Goal: Feedback & Contribution: Leave review/rating

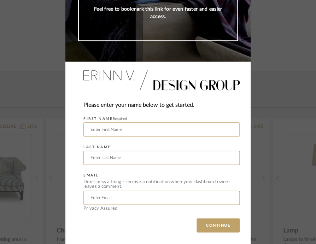
scroll to position [96, 0]
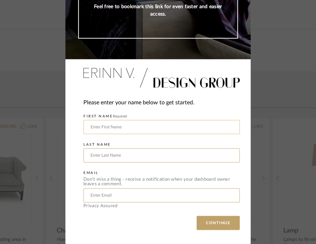
click at [151, 129] on input "text" at bounding box center [161, 127] width 156 height 14
click at [125, 126] on input "[PERSON_NAME]" at bounding box center [161, 127] width 156 height 14
type input "[PERSON_NAME]"
click at [111, 154] on input "text" at bounding box center [161, 155] width 156 height 14
type input "[PERSON_NAME]"
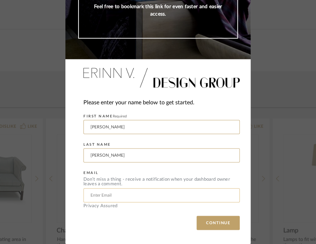
click at [99, 197] on input "text" at bounding box center [161, 195] width 156 height 14
type input "[EMAIL_ADDRESS][DOMAIN_NAME]"
click at [222, 223] on button "CONTINUE" at bounding box center [218, 223] width 43 height 14
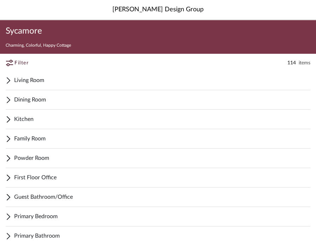
click at [61, 81] on span "Living Room" at bounding box center [162, 80] width 296 height 8
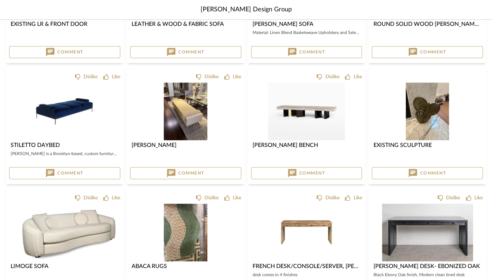
scroll to position [202, 0]
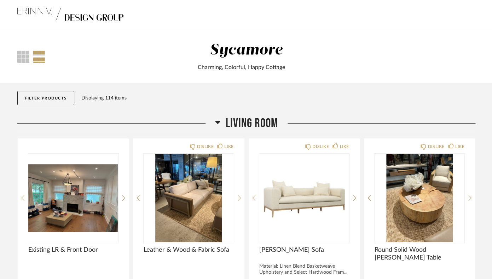
click at [223, 49] on div "Sycamore" at bounding box center [246, 50] width 73 height 15
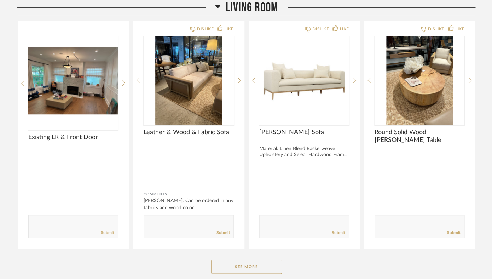
scroll to position [118, 0]
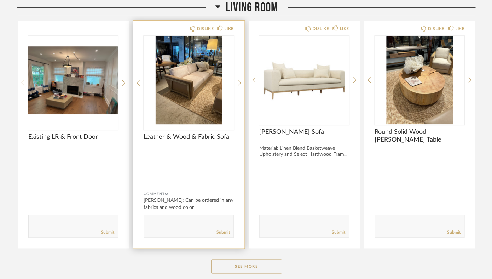
click at [185, 89] on div at bounding box center [189, 83] width 90 height 94
click at [240, 83] on icon at bounding box center [239, 83] width 3 height 6
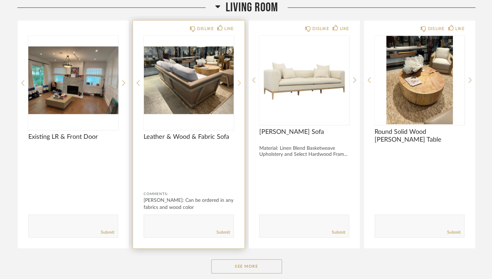
click at [240, 83] on icon at bounding box center [239, 83] width 3 height 6
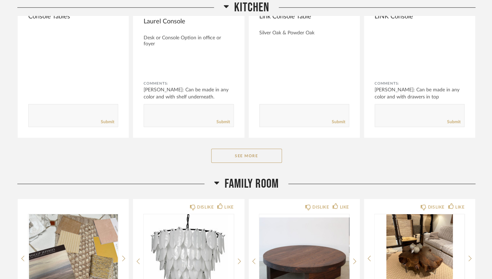
scroll to position [952, 0]
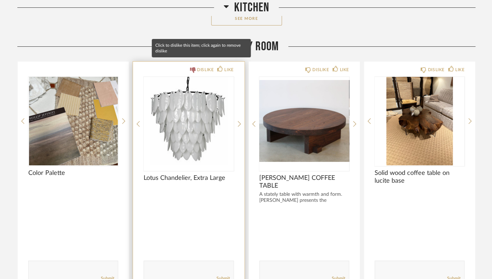
click at [199, 66] on div "DISLIKE" at bounding box center [205, 69] width 17 height 7
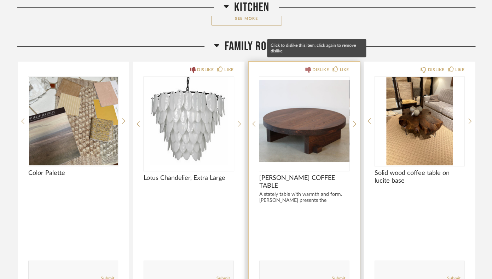
click at [312, 66] on div "DISLIKE" at bounding box center [320, 69] width 17 height 7
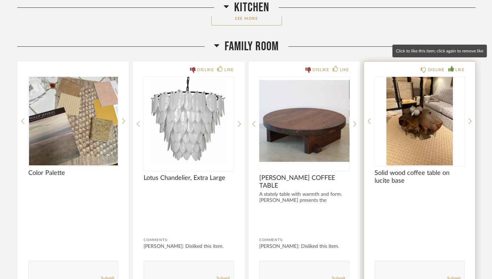
click at [456, 66] on div "LIKE" at bounding box center [459, 69] width 9 height 7
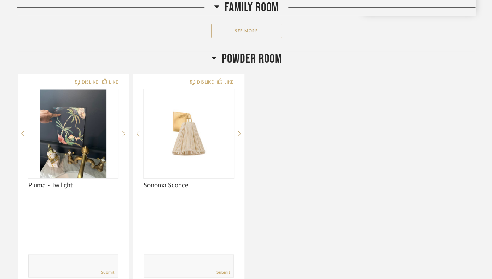
scroll to position [1265, 0]
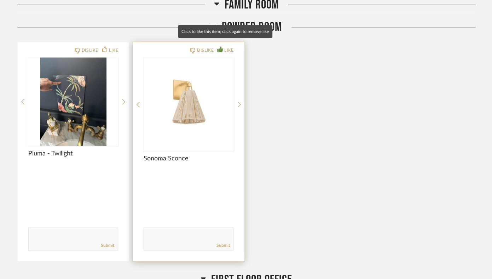
click at [221, 46] on icon at bounding box center [220, 49] width 6 height 6
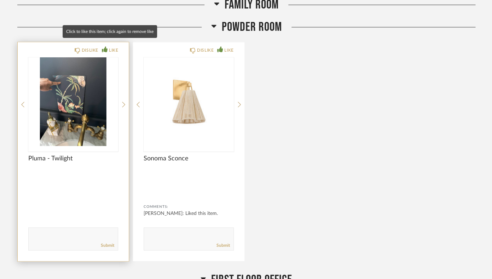
click at [109, 47] on div "LIKE" at bounding box center [110, 50] width 16 height 7
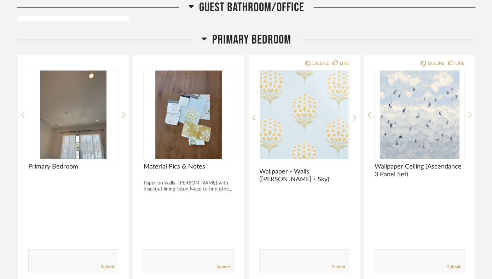
scroll to position [2047, 0]
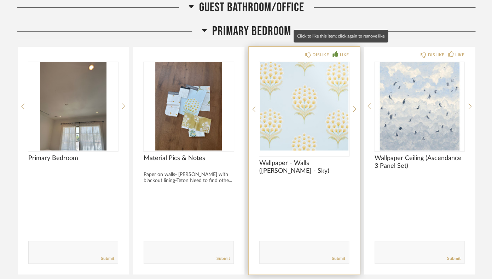
click at [347, 51] on div "LIKE" at bounding box center [343, 54] width 9 height 7
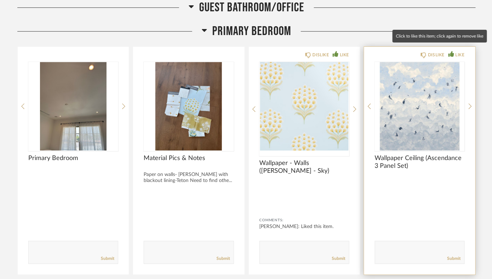
click at [454, 51] on div "LIKE" at bounding box center [456, 54] width 16 height 7
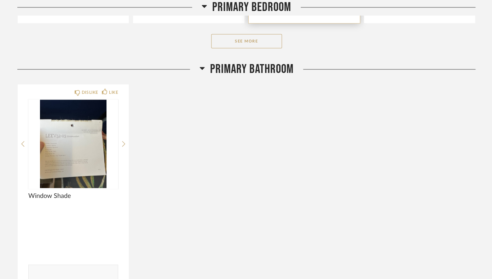
scroll to position [2314, 0]
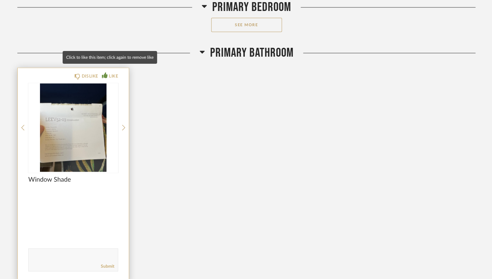
click at [111, 72] on div "LIKE" at bounding box center [113, 75] width 9 height 7
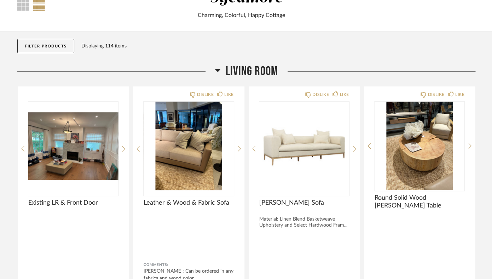
scroll to position [62, 0]
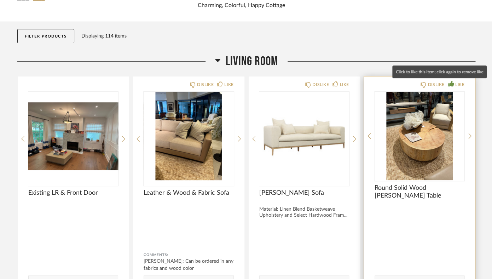
click at [458, 83] on div "LIKE" at bounding box center [459, 84] width 9 height 7
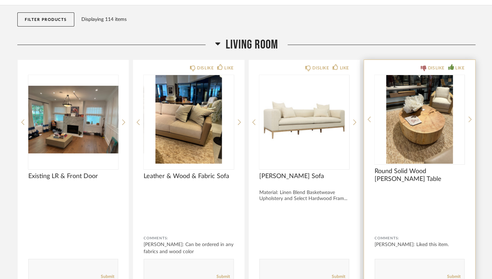
scroll to position [85, 0]
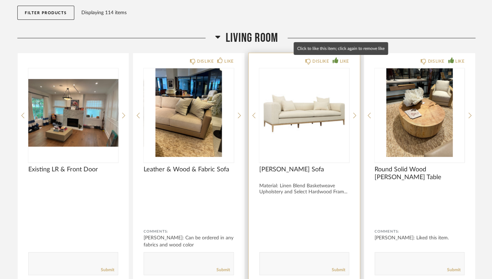
click at [346, 63] on div "LIKE" at bounding box center [343, 61] width 9 height 7
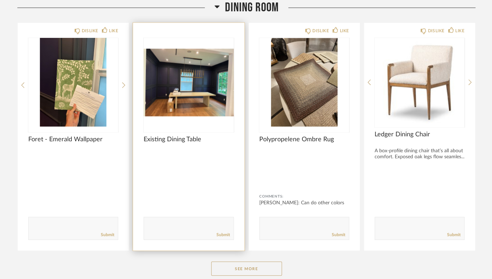
scroll to position [411, 0]
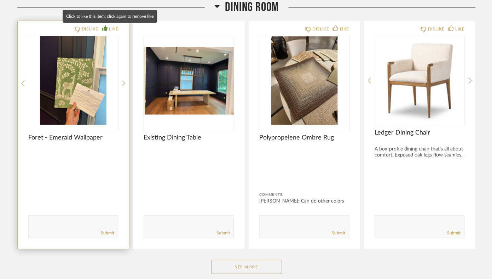
click at [117, 29] on div "LIKE" at bounding box center [113, 28] width 9 height 7
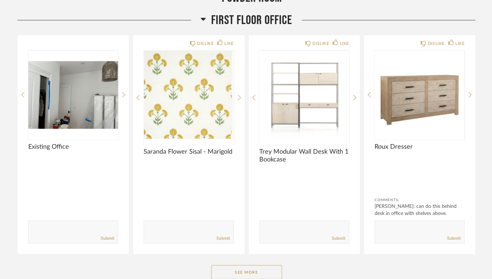
scroll to position [1522, 0]
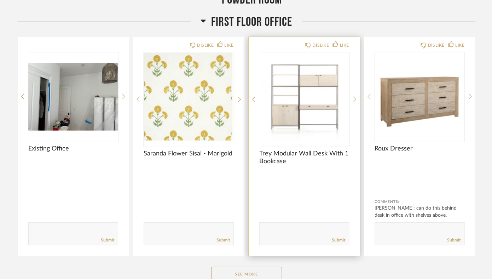
click at [281, 228] on textarea at bounding box center [303, 231] width 89 height 10
type textarea "For the office I really wanted an adjustable desk that I could use standing/wal…"
click at [340, 237] on link "Submit" at bounding box center [338, 240] width 13 height 6
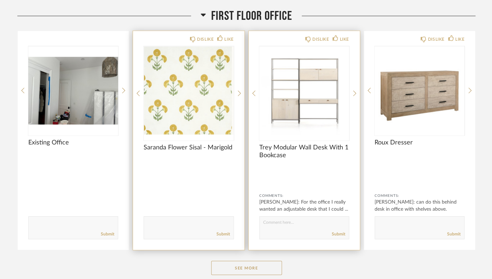
scroll to position [1523, 0]
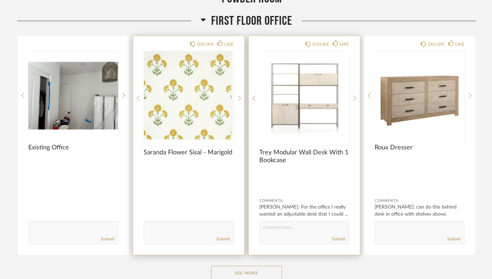
click at [166, 226] on textarea at bounding box center [188, 229] width 89 height 10
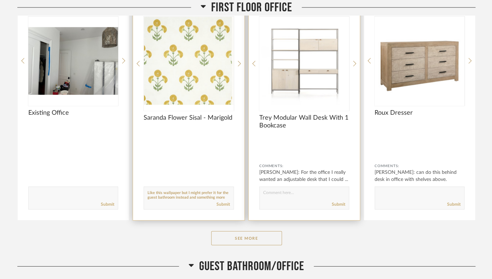
scroll to position [5, 0]
type textarea "Like this wallpaper but I might prefer it for the guest bathroom instead and so…"
click at [225, 199] on div "Submit" at bounding box center [188, 204] width 89 height 10
click at [225, 201] on link "Submit" at bounding box center [222, 204] width 13 height 6
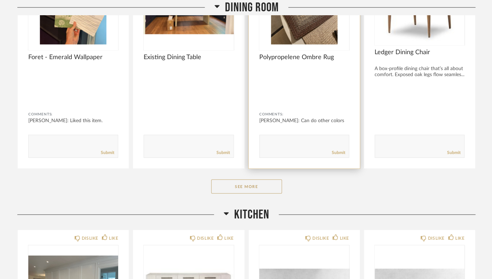
scroll to position [496, 0]
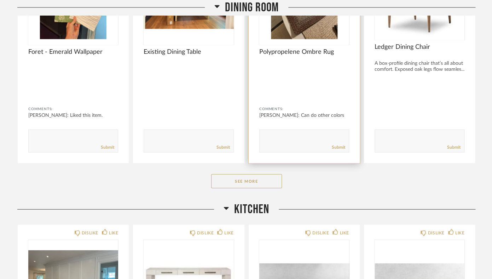
click at [284, 141] on textarea at bounding box center [303, 138] width 89 height 10
click at [335, 144] on div "Submit" at bounding box center [303, 147] width 89 height 10
click at [326, 140] on textarea at bounding box center [303, 138] width 89 height 10
type textarea "yes would prefer brighter colors, yellow"
click at [339, 145] on link "Submit" at bounding box center [338, 147] width 13 height 6
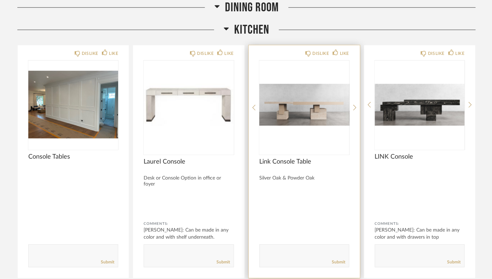
scroll to position [683, 0]
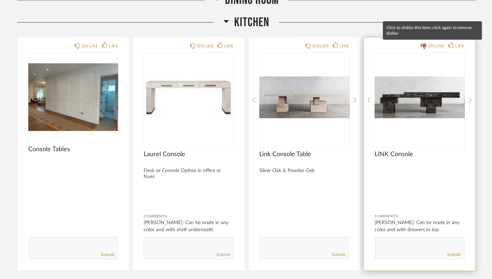
click at [432, 48] on div "DISLIKE" at bounding box center [435, 45] width 17 height 7
click at [435, 48] on div "DISLIKE" at bounding box center [435, 45] width 17 height 7
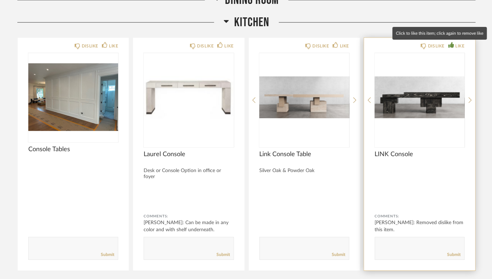
click at [456, 45] on div "LIKE" at bounding box center [459, 45] width 9 height 7
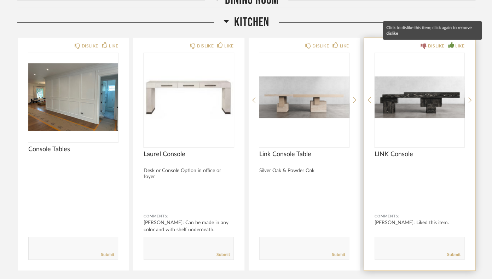
click at [438, 46] on div "DISLIKE" at bounding box center [435, 45] width 17 height 7
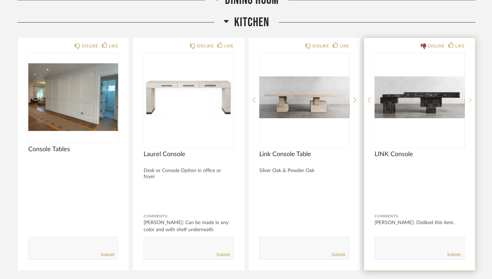
click at [469, 97] on icon at bounding box center [469, 100] width 3 height 6
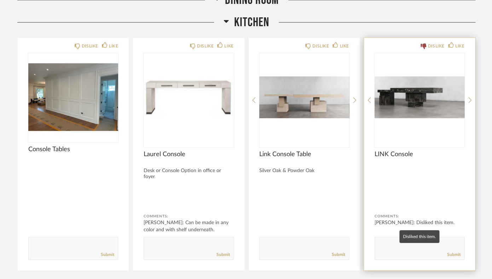
click at [403, 219] on div "Amanda Gorman: Disliked this item." at bounding box center [419, 222] width 90 height 7
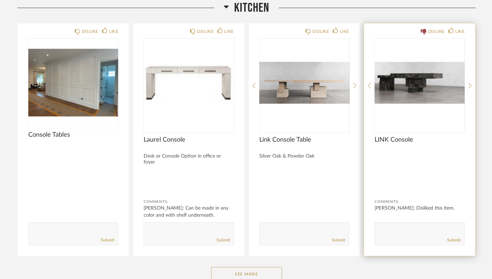
scroll to position [698, 0]
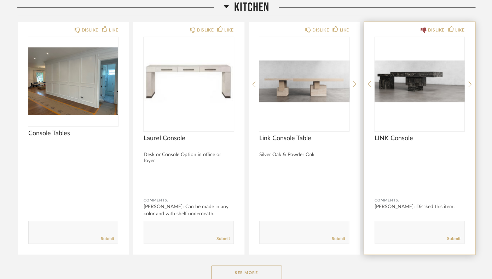
click at [371, 86] on div "DISLIKE LIKE LINK Console Comments: Amanda Gorman: Disliked this item. Submit" at bounding box center [419, 138] width 111 height 232
click at [367, 88] on div "DISLIKE LIKE LINK Console Comments: Amanda Gorman: Disliked this item. Submit" at bounding box center [419, 138] width 111 height 232
click at [387, 224] on textarea at bounding box center [419, 229] width 89 height 10
type textarea "I like the lighter powder oak one better"
click at [457, 235] on link "Submit" at bounding box center [453, 238] width 13 height 6
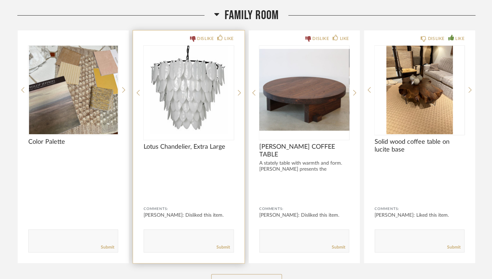
scroll to position [973, 0]
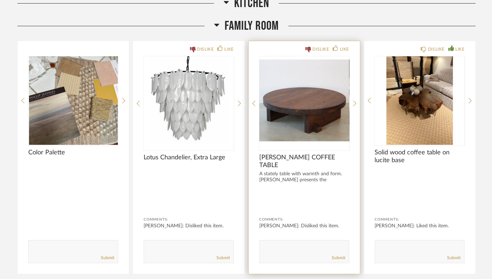
click at [274, 253] on div "Submit" at bounding box center [303, 258] width 89 height 10
click at [274, 247] on textarea at bounding box center [303, 248] width 89 height 10
click at [304, 246] on textarea at bounding box center [303, 248] width 89 height 10
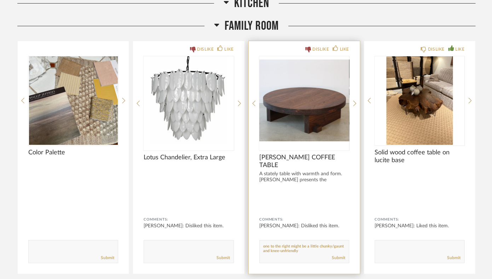
click at [304, 246] on textarea at bounding box center [303, 248] width 89 height 10
type textarea "prefer the solid wood ones; but i do think the one to the right might be a litt…"
click at [333, 254] on link "Submit" at bounding box center [338, 257] width 13 height 6
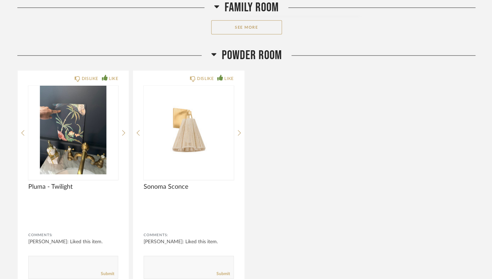
scroll to position [1238, 0]
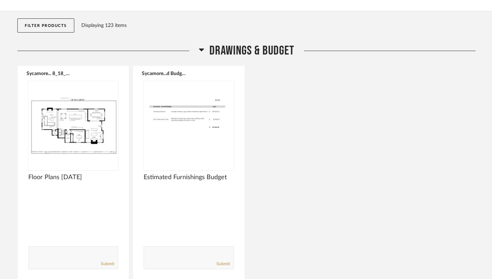
scroll to position [115, 0]
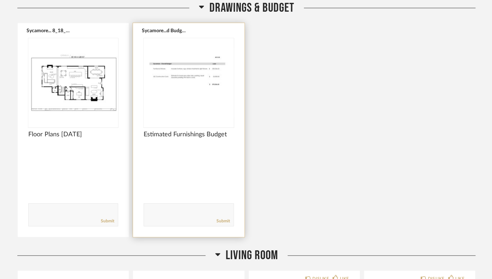
click at [171, 115] on div at bounding box center [189, 82] width 90 height 88
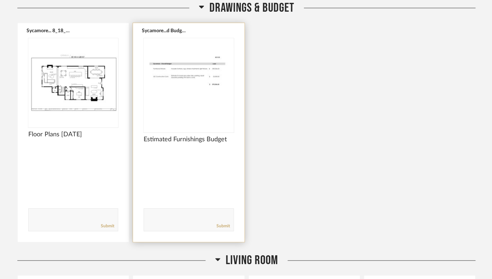
click at [180, 113] on img "0" at bounding box center [189, 82] width 90 height 88
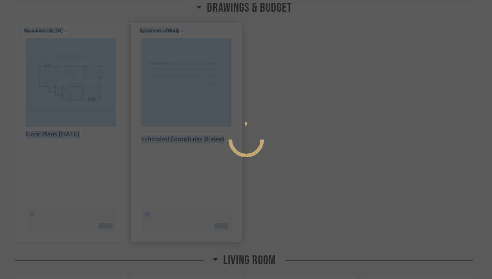
scroll to position [0, 0]
click at [180, 113] on div at bounding box center [246, 139] width 492 height 279
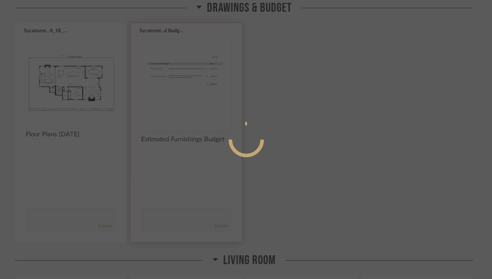
scroll to position [115, 0]
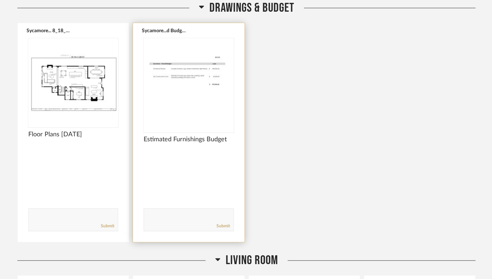
click at [191, 112] on img "0" at bounding box center [189, 82] width 90 height 88
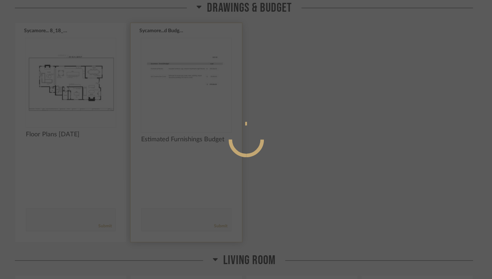
scroll to position [0, 0]
click at [191, 112] on div at bounding box center [246, 139] width 492 height 279
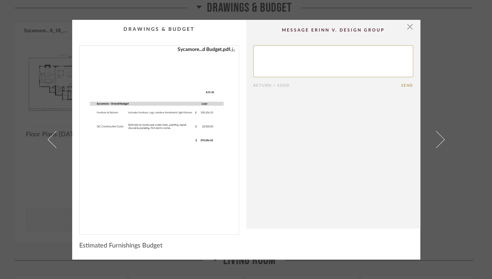
click at [152, 152] on img "0" at bounding box center [159, 137] width 159 height 183
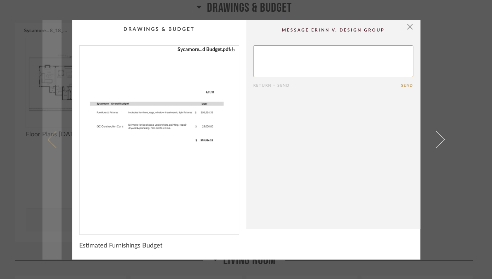
click at [45, 106] on link at bounding box center [51, 139] width 19 height 239
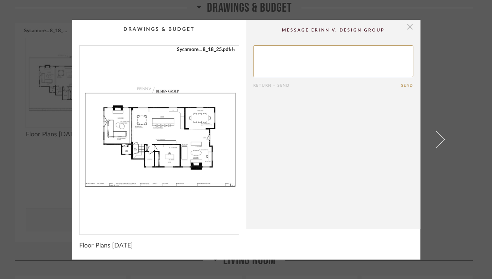
click at [409, 29] on span "button" at bounding box center [410, 27] width 14 height 14
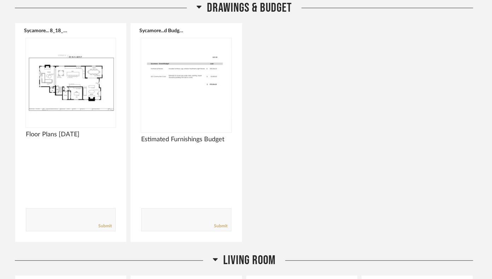
scroll to position [115, 0]
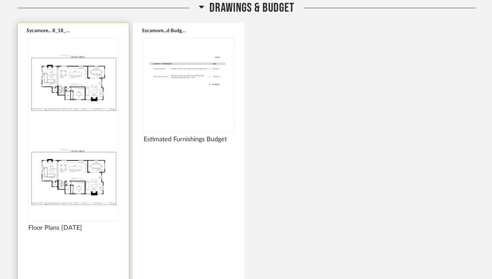
click at [100, 132] on img at bounding box center [73, 176] width 90 height 88
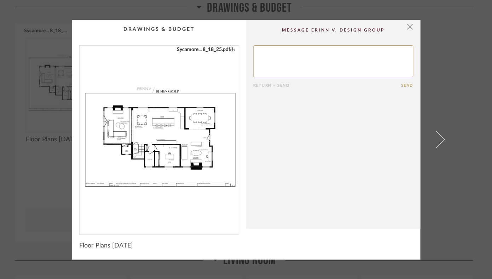
click at [151, 140] on img "0" at bounding box center [159, 137] width 159 height 183
